Goal: Information Seeking & Learning: Learn about a topic

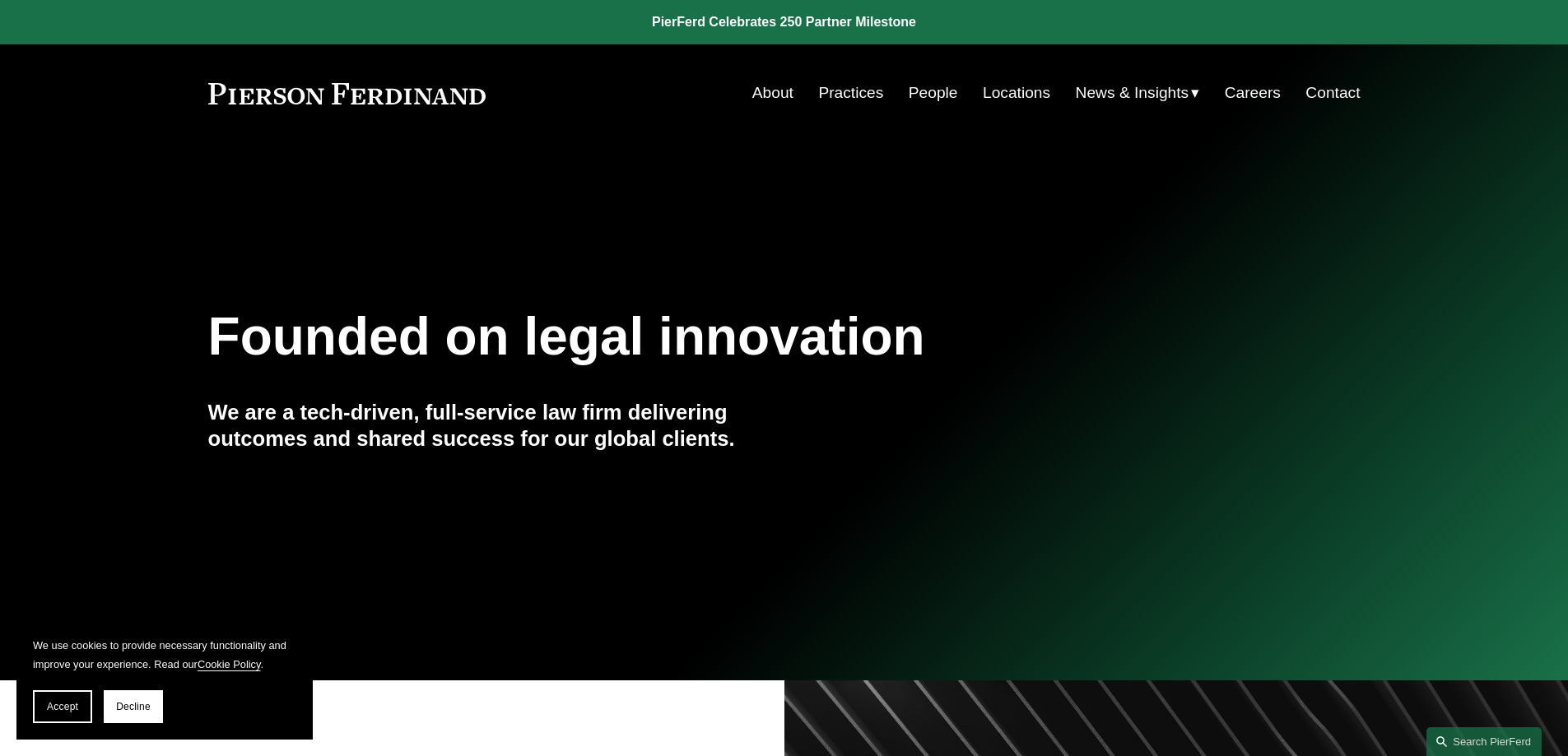
click at [932, 87] on link "People" at bounding box center [933, 93] width 49 height 31
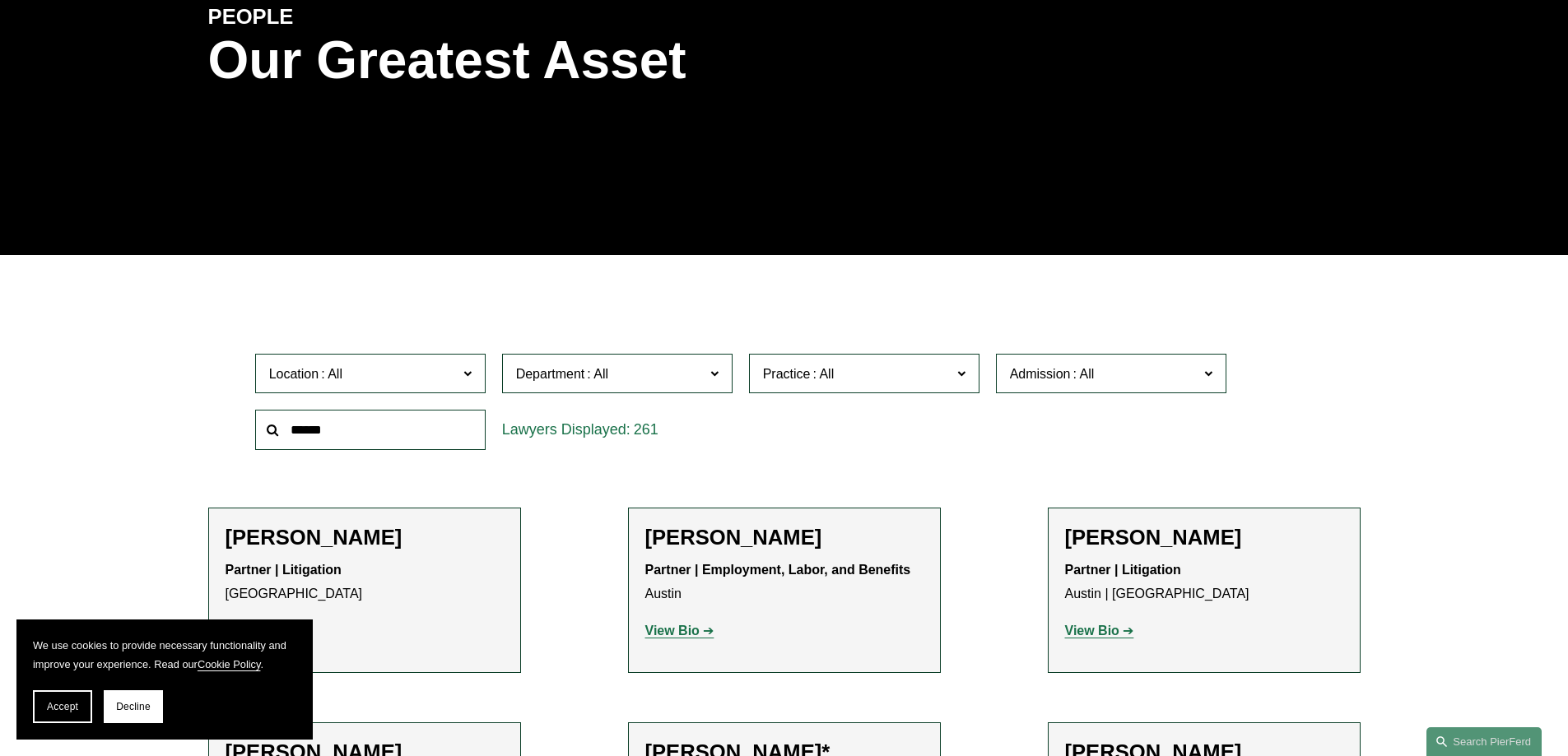
scroll to position [247, 0]
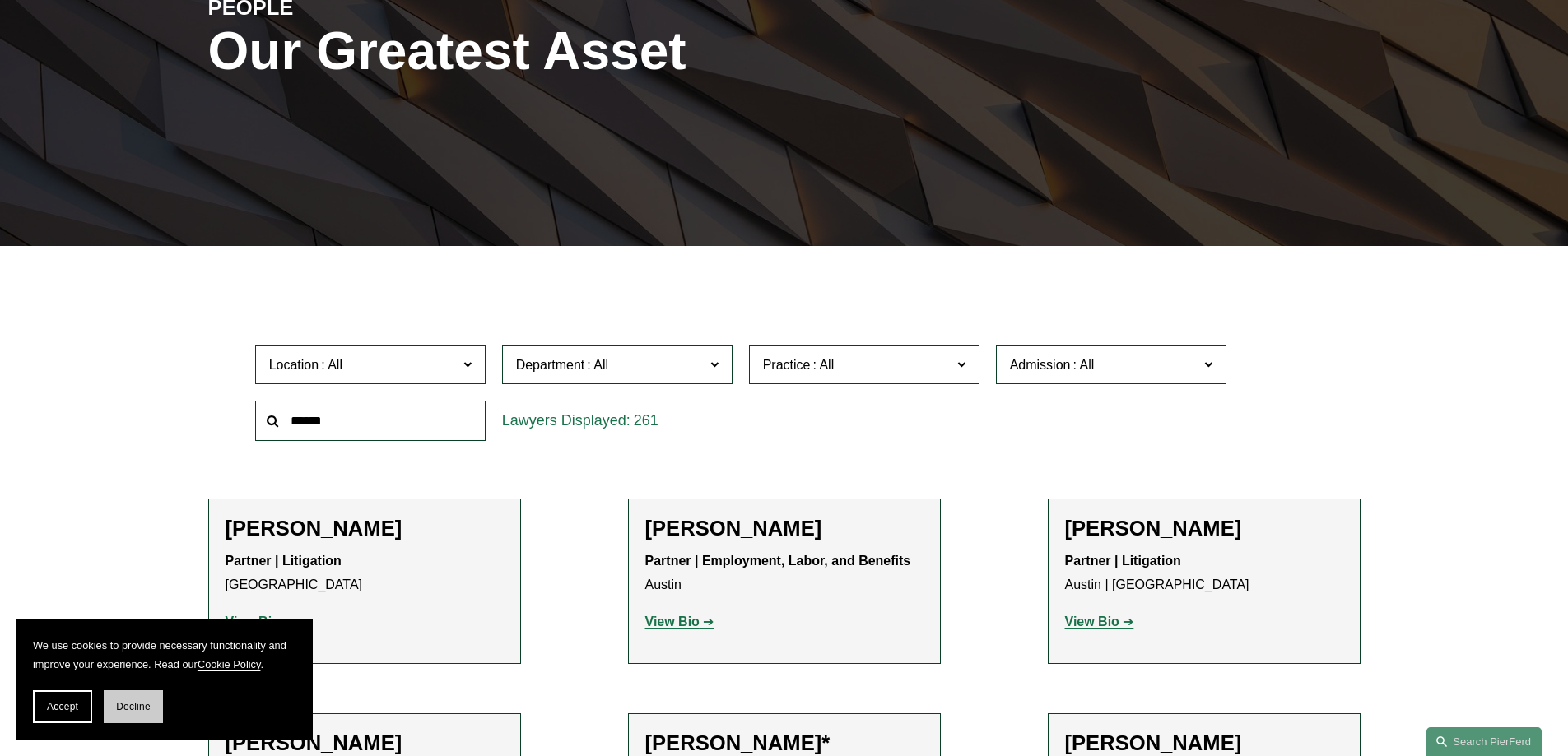
click at [132, 713] on button "Decline" at bounding box center [133, 706] width 59 height 33
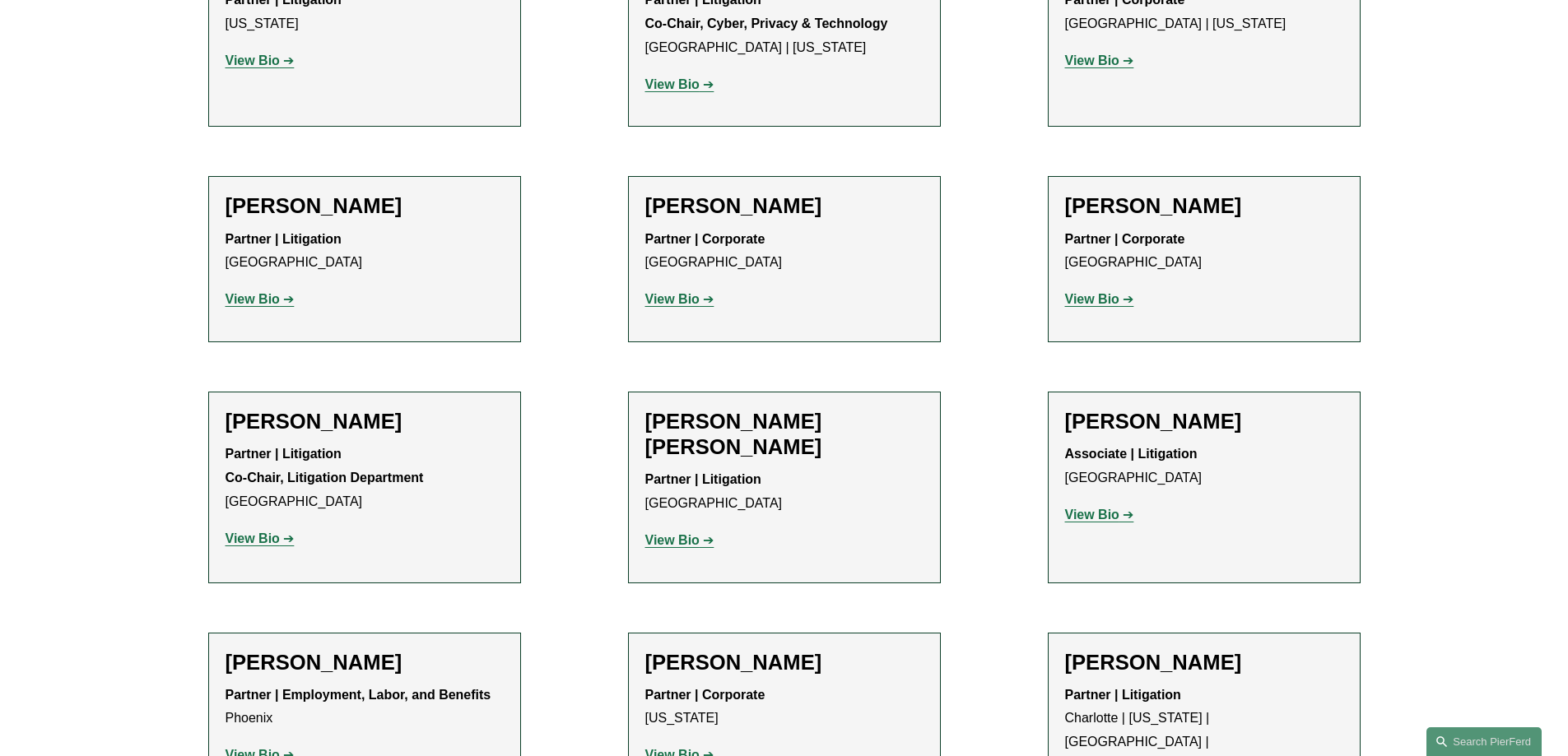
scroll to position [14483, 0]
